Goal: Task Accomplishment & Management: Use online tool/utility

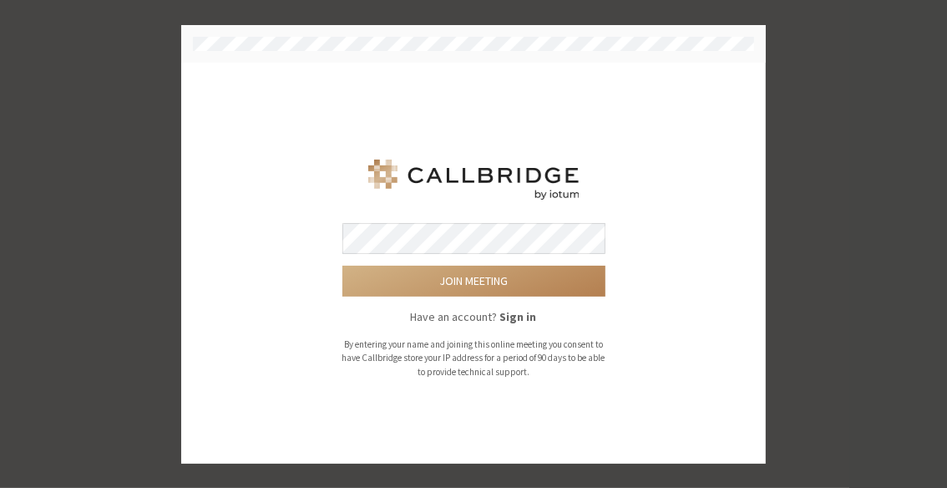
click at [342, 265] on button "Join meeting" at bounding box center [473, 280] width 263 height 31
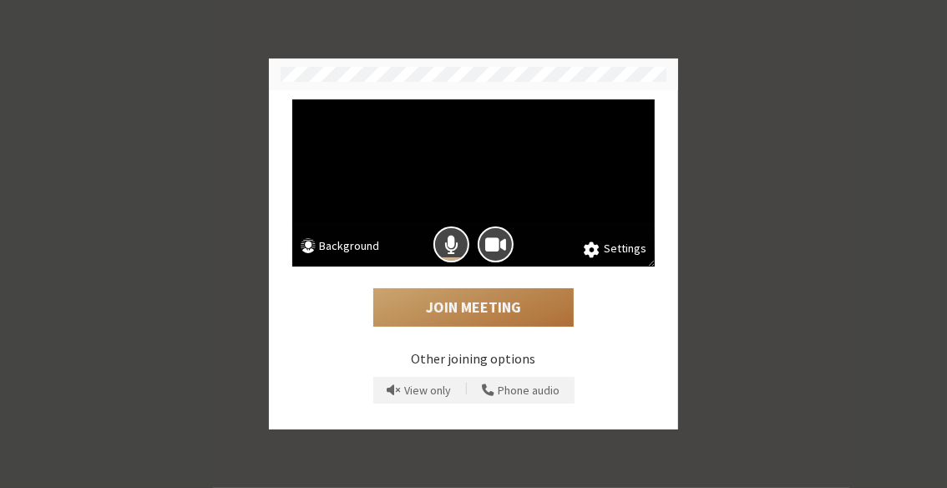
click at [482, 307] on button "Join Meeting" at bounding box center [473, 307] width 200 height 38
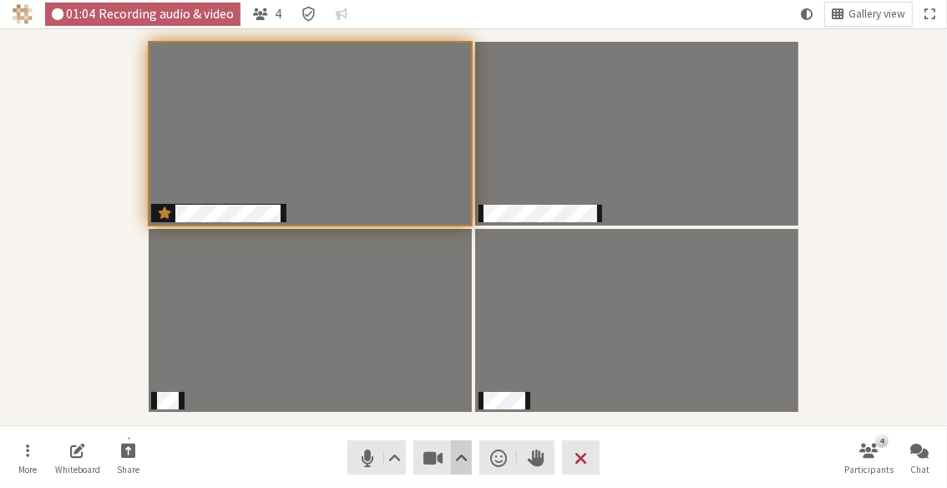
click at [467, 452] on button "Video setting" at bounding box center [461, 457] width 21 height 34
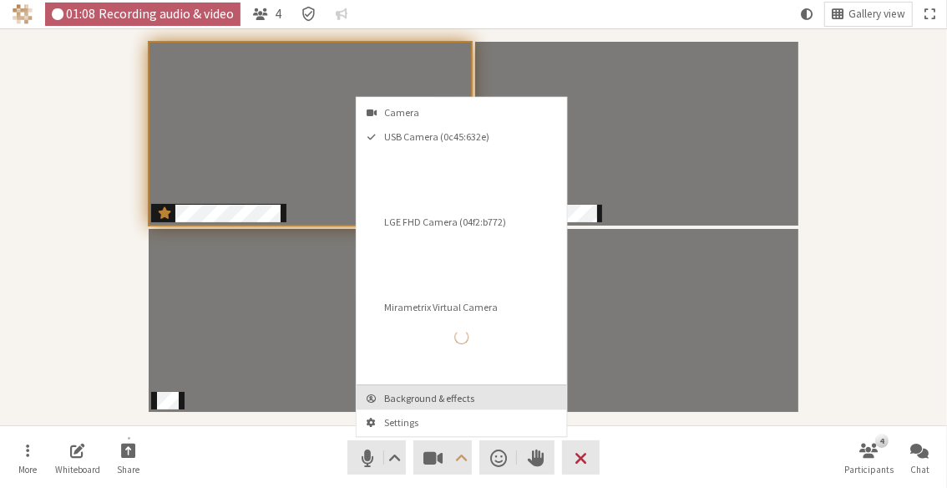
click at [457, 396] on span "Background & effects" at bounding box center [471, 397] width 175 height 11
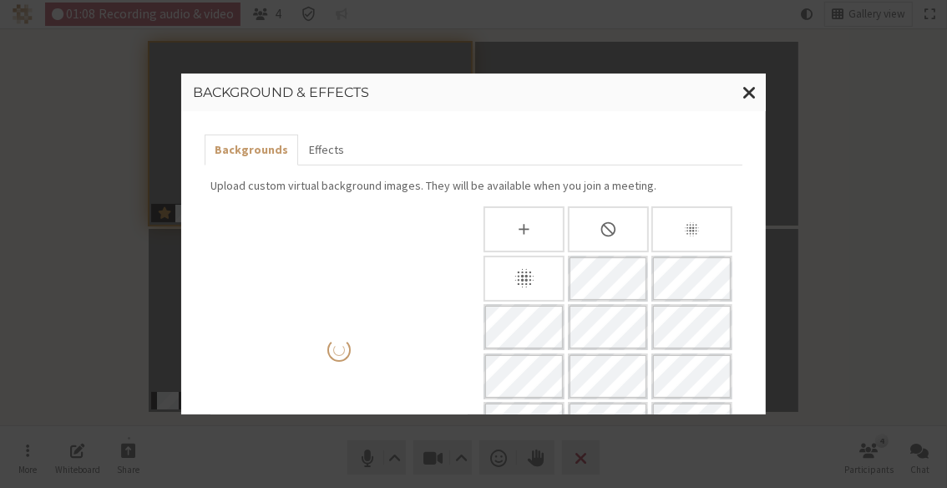
scroll to position [204, 0]
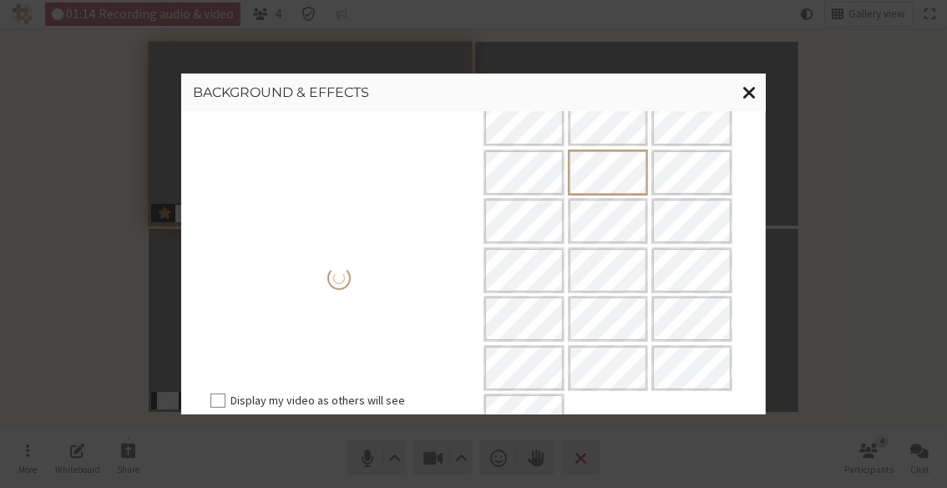
click at [753, 97] on span "Close modal" at bounding box center [749, 91] width 14 height 21
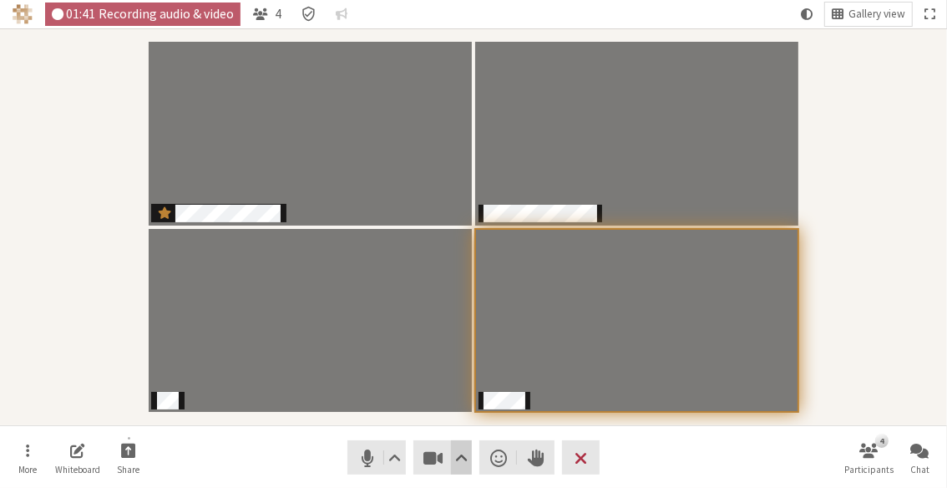
click at [468, 452] on button "Video setting" at bounding box center [461, 457] width 21 height 34
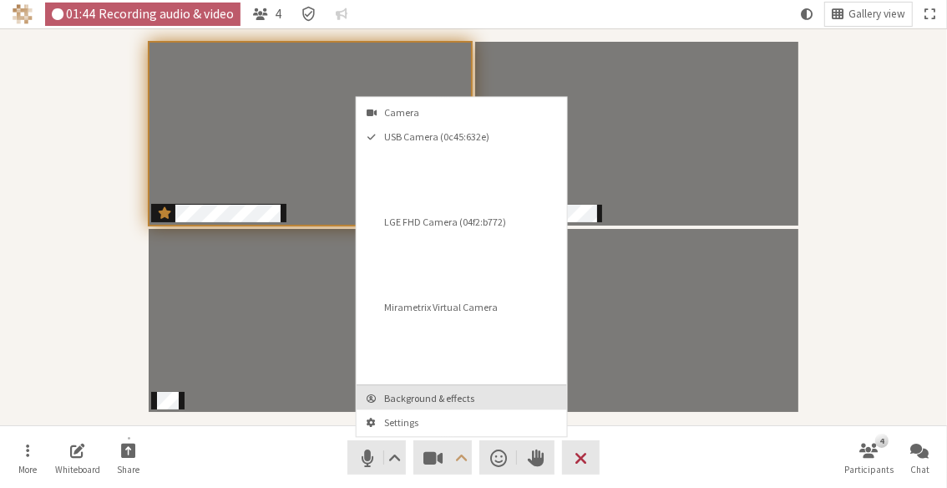
click at [416, 394] on span "Background & effects" at bounding box center [471, 397] width 175 height 11
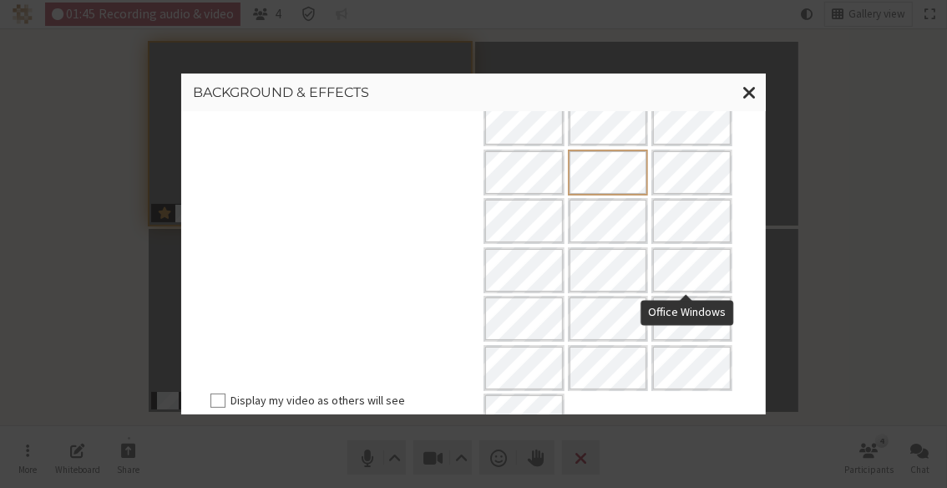
scroll to position [0, 0]
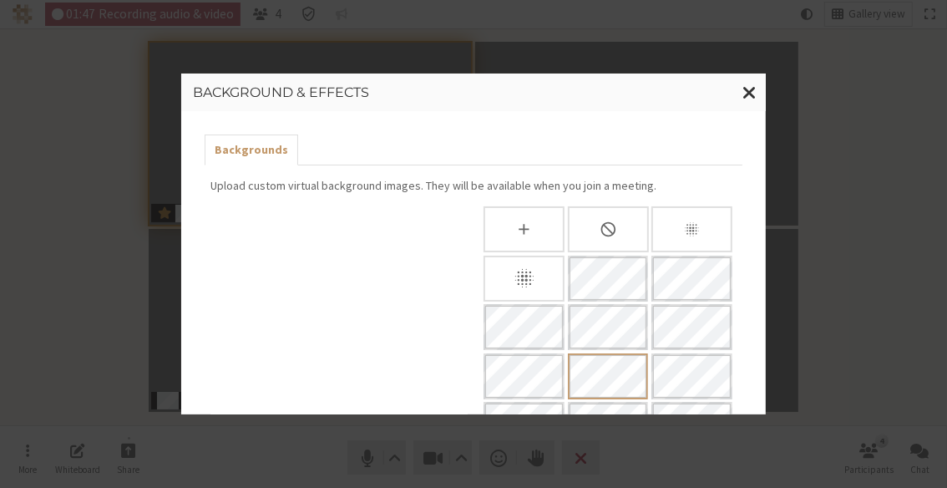
click at [679, 217] on div "Slightly blur background" at bounding box center [691, 229] width 81 height 46
click at [750, 90] on span "Close modal" at bounding box center [749, 91] width 14 height 21
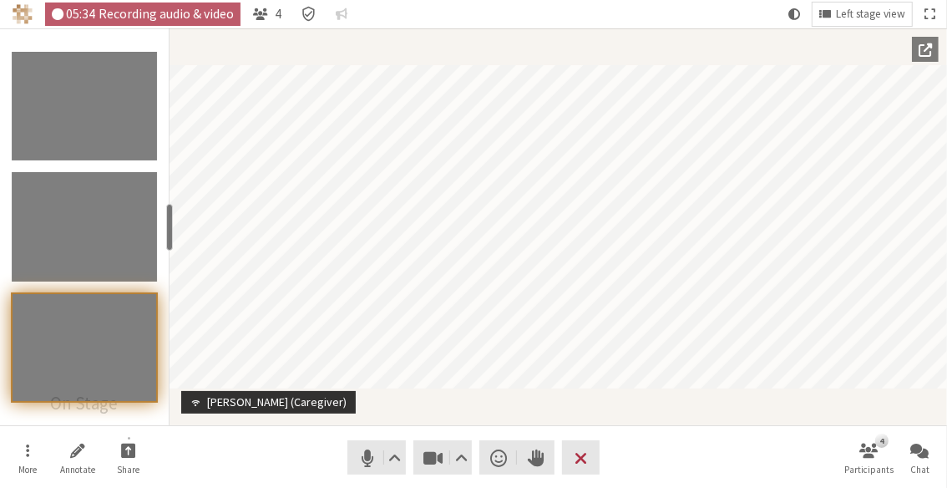
click at [710, 465] on nav "More Annotate Share Audio Video Send a reaction Raise hand Leave 4 Participants…" at bounding box center [473, 457] width 939 height 63
click at [683, 429] on nav "More Annotate Share Audio Video Send a reaction Raise hand Leave 4 Participants…" at bounding box center [473, 457] width 939 height 63
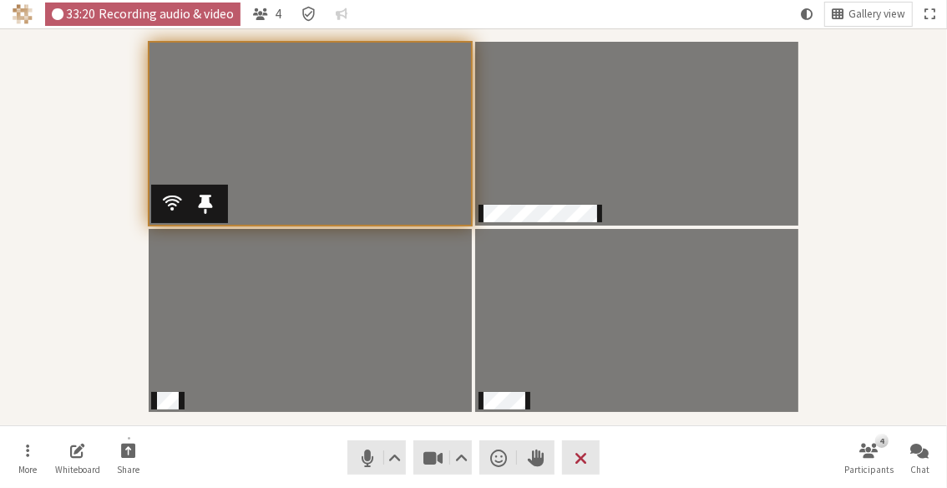
click at [862, 285] on div "Participants" at bounding box center [473, 226] width 923 height 373
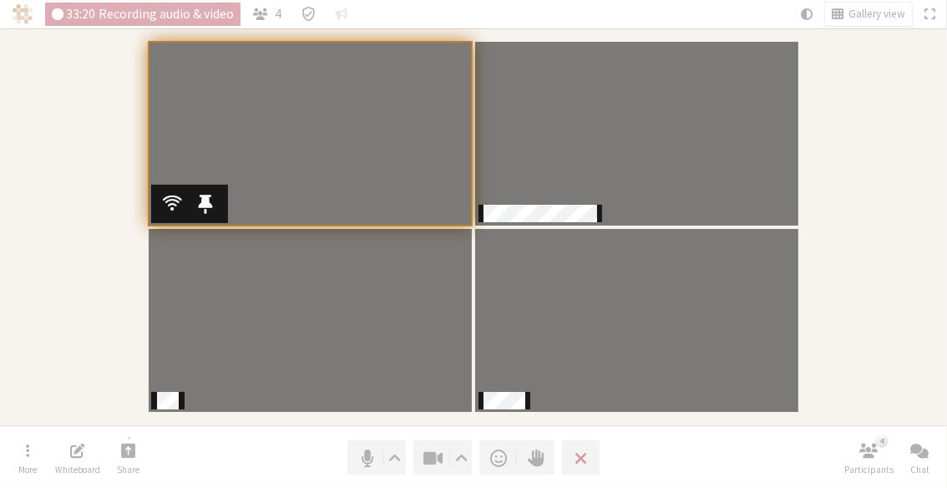
click at [862, 286] on div "Participants" at bounding box center [473, 226] width 923 height 373
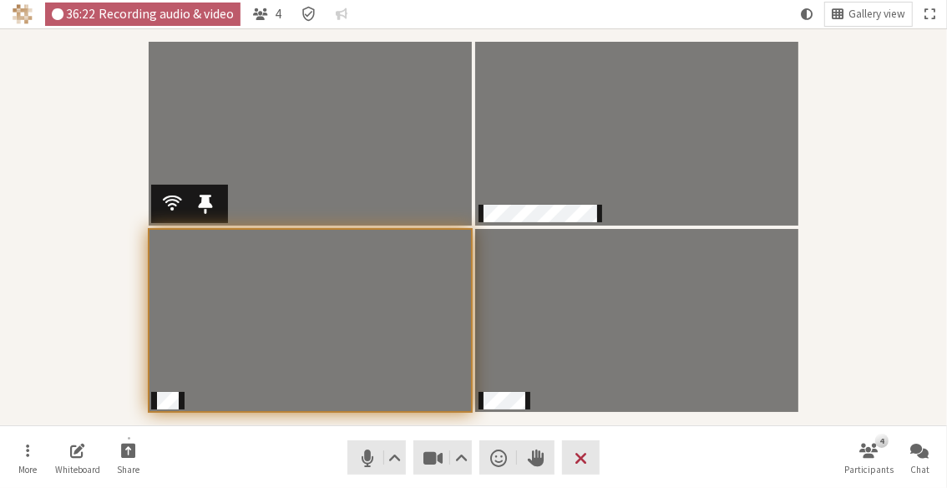
click at [938, 286] on section "Participants" at bounding box center [473, 226] width 947 height 397
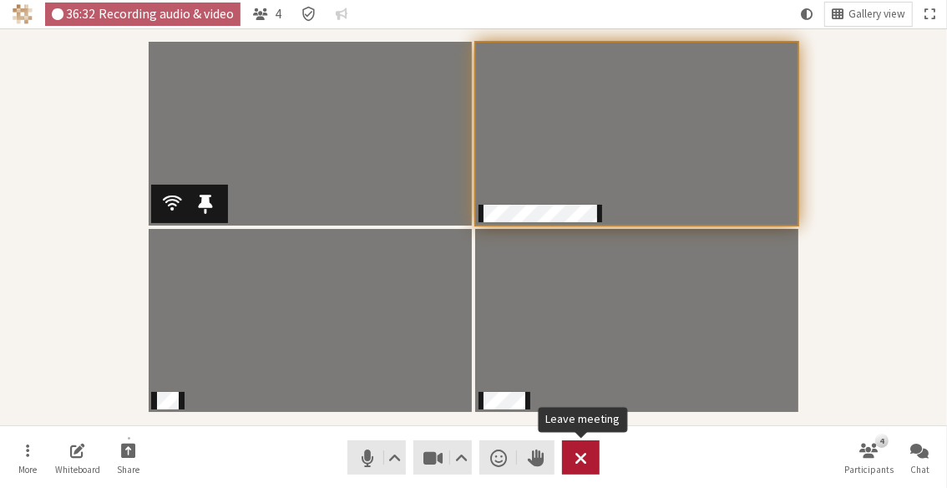
click at [581, 452] on span "Leave meeting" at bounding box center [580, 457] width 13 height 23
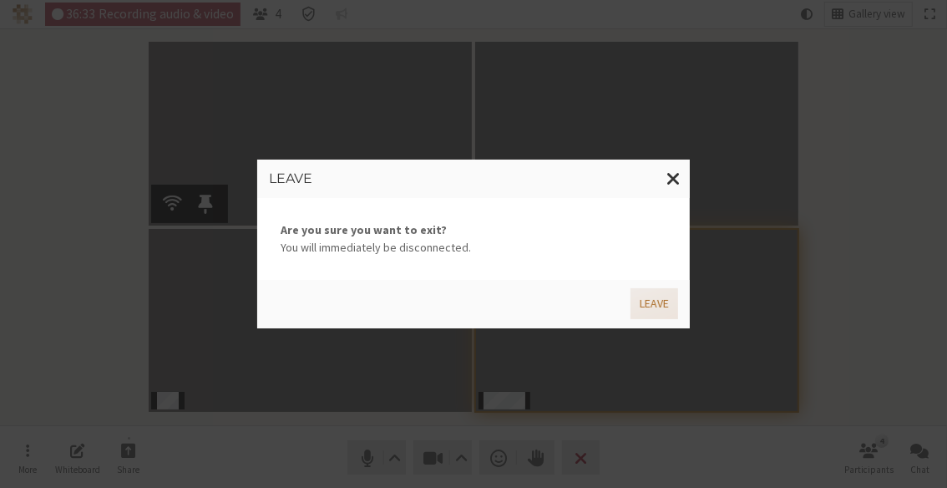
click at [644, 311] on button "Leave" at bounding box center [654, 303] width 48 height 31
